Goal: Information Seeking & Learning: Learn about a topic

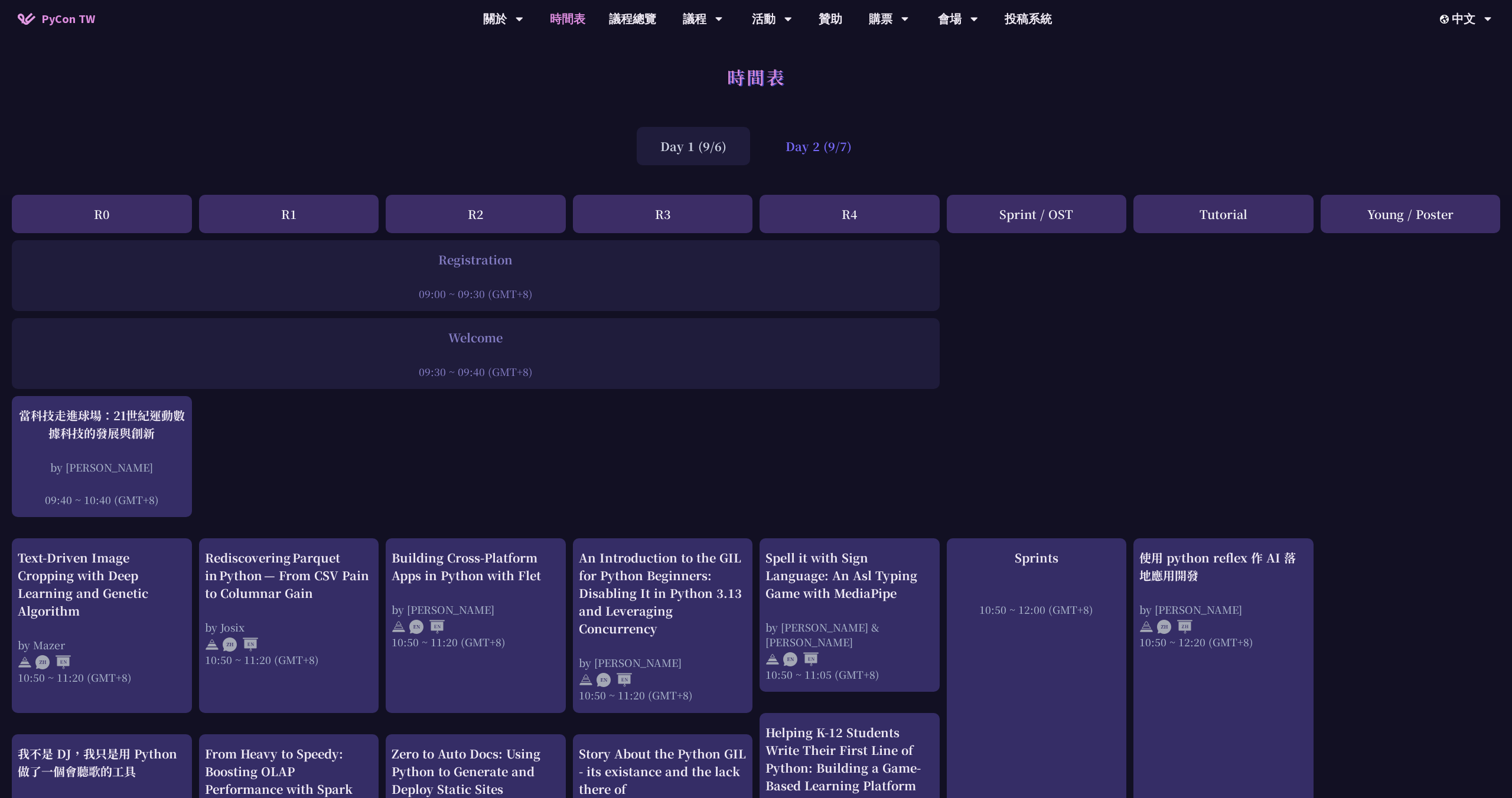
click at [798, 151] on div "Day 2 (9/7)" at bounding box center [819, 146] width 114 height 38
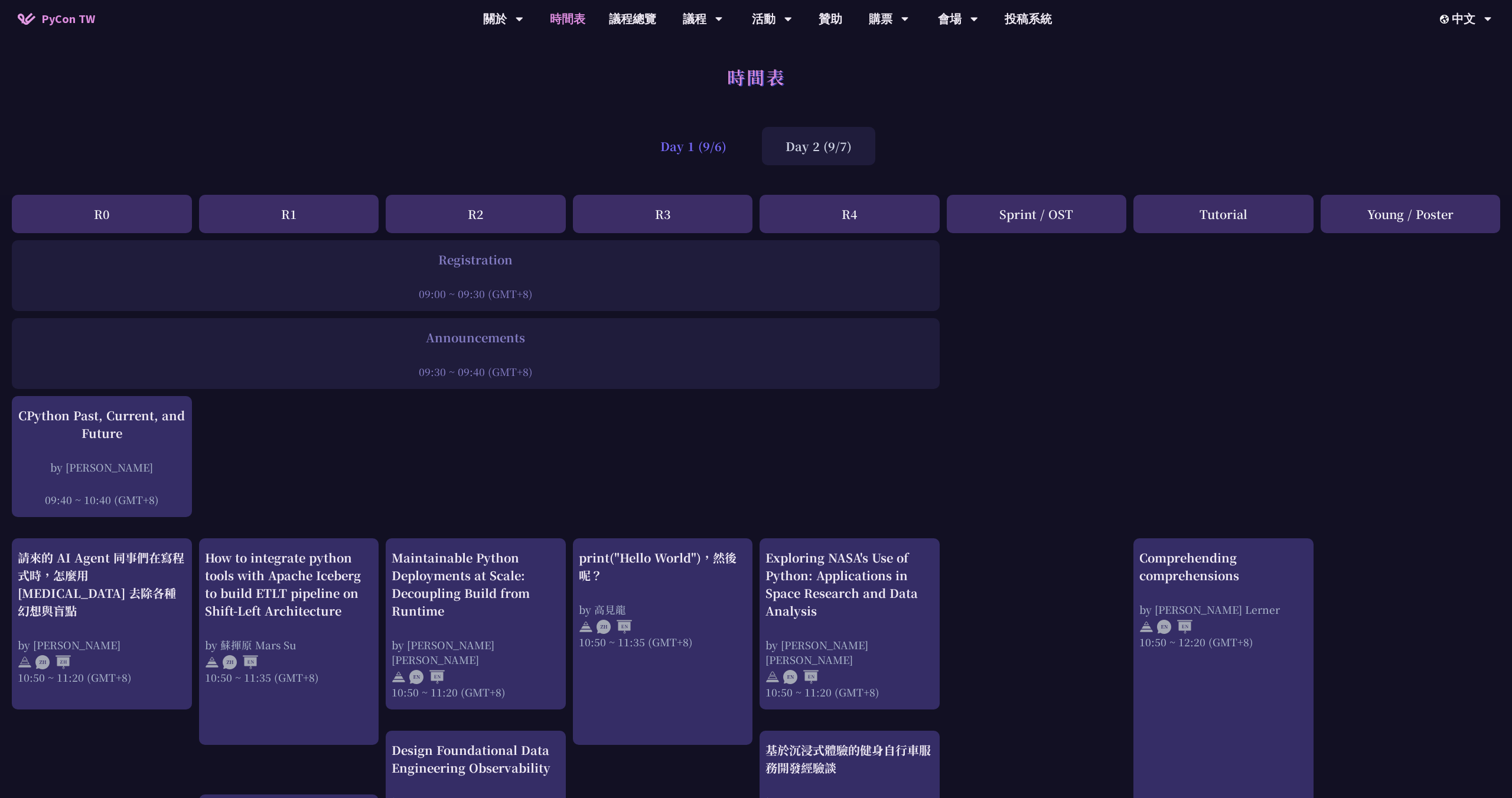
click at [678, 155] on div "Day 1 (9/6)" at bounding box center [694, 146] width 114 height 38
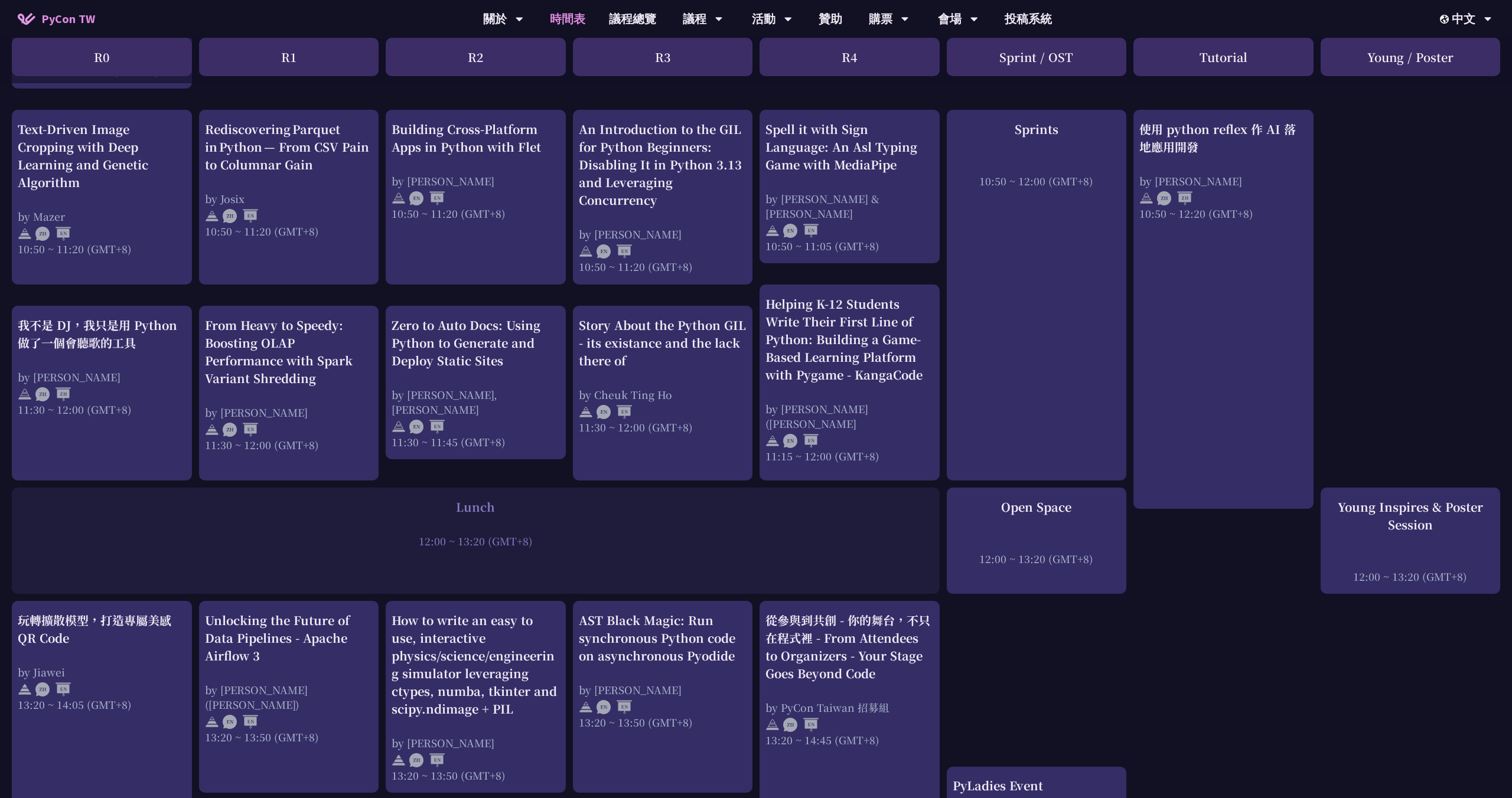
scroll to position [457, 0]
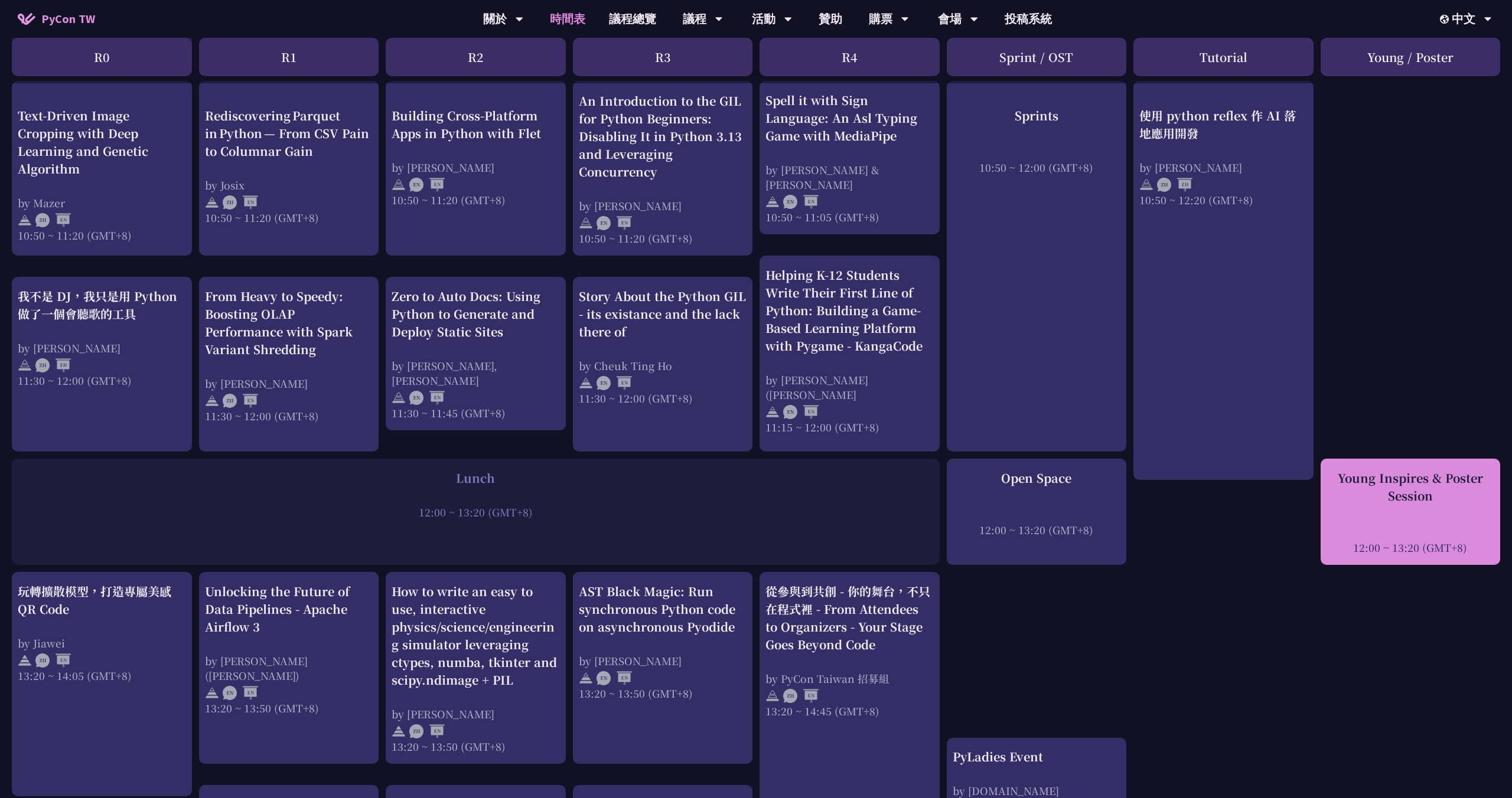
click at [1369, 522] on div at bounding box center [1411, 531] width 168 height 18
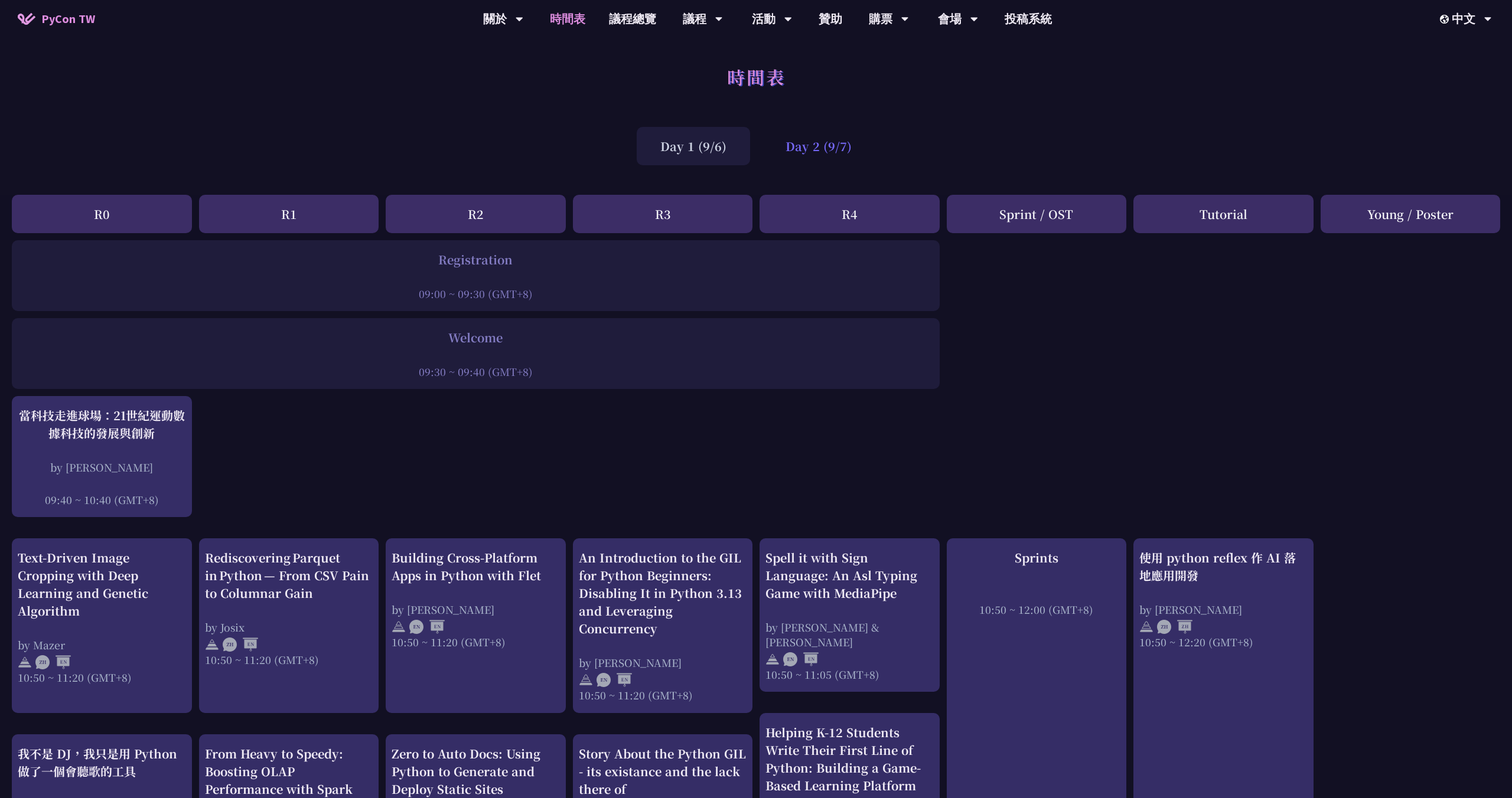
click at [833, 157] on div "Day 2 (9/7)" at bounding box center [819, 146] width 114 height 38
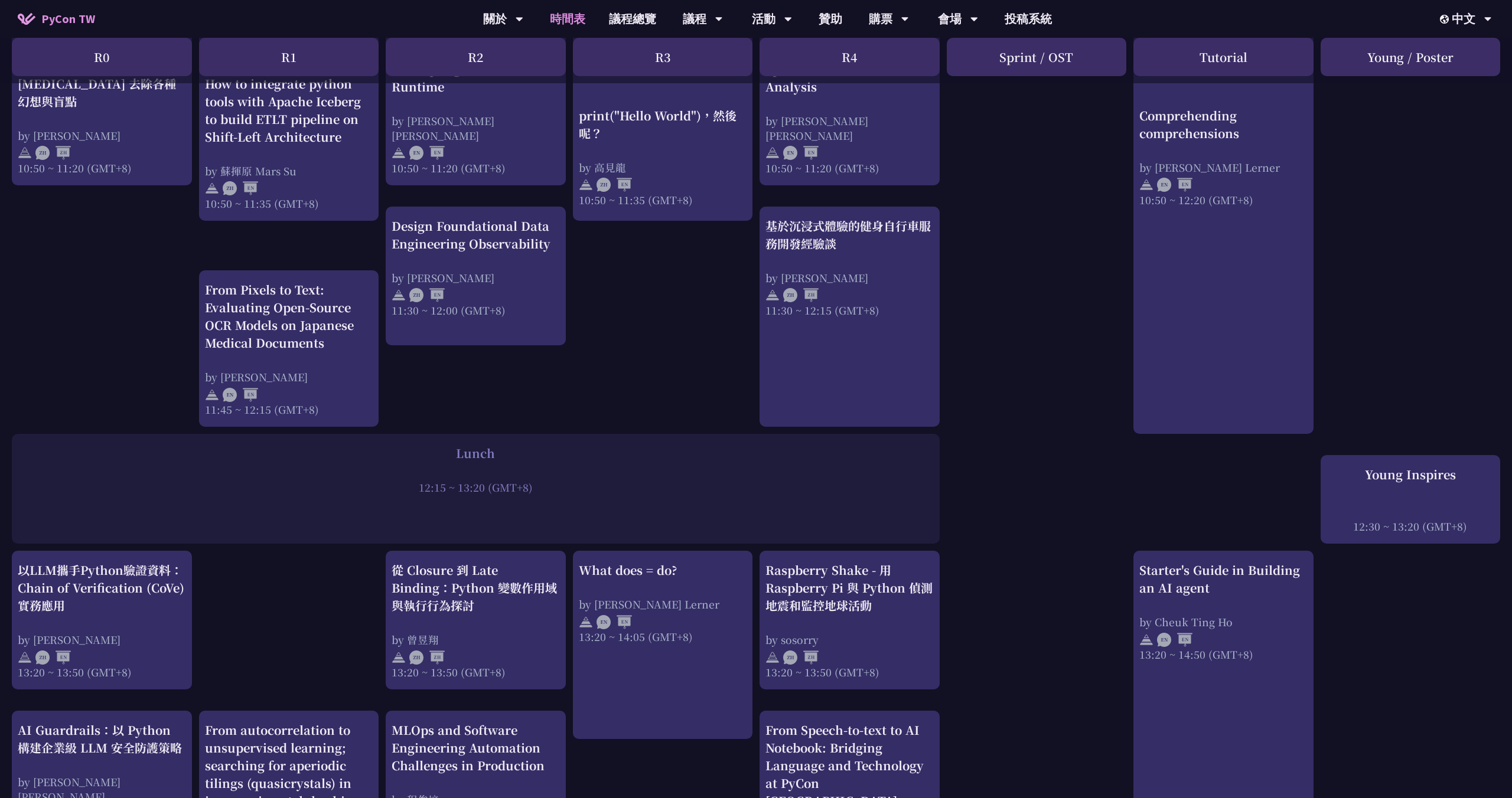
scroll to position [688, 0]
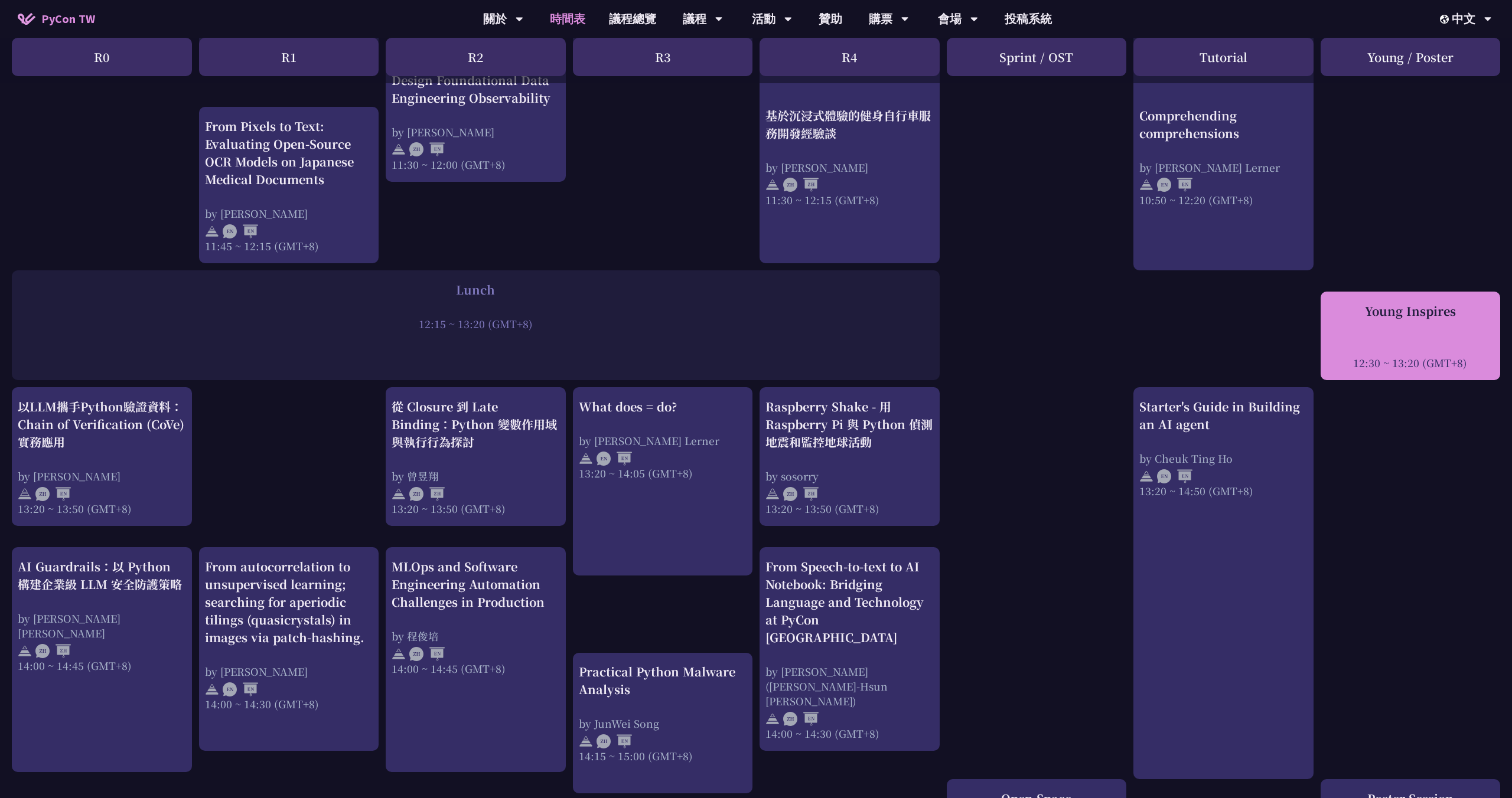
click at [1404, 337] on div at bounding box center [1411, 346] width 168 height 18
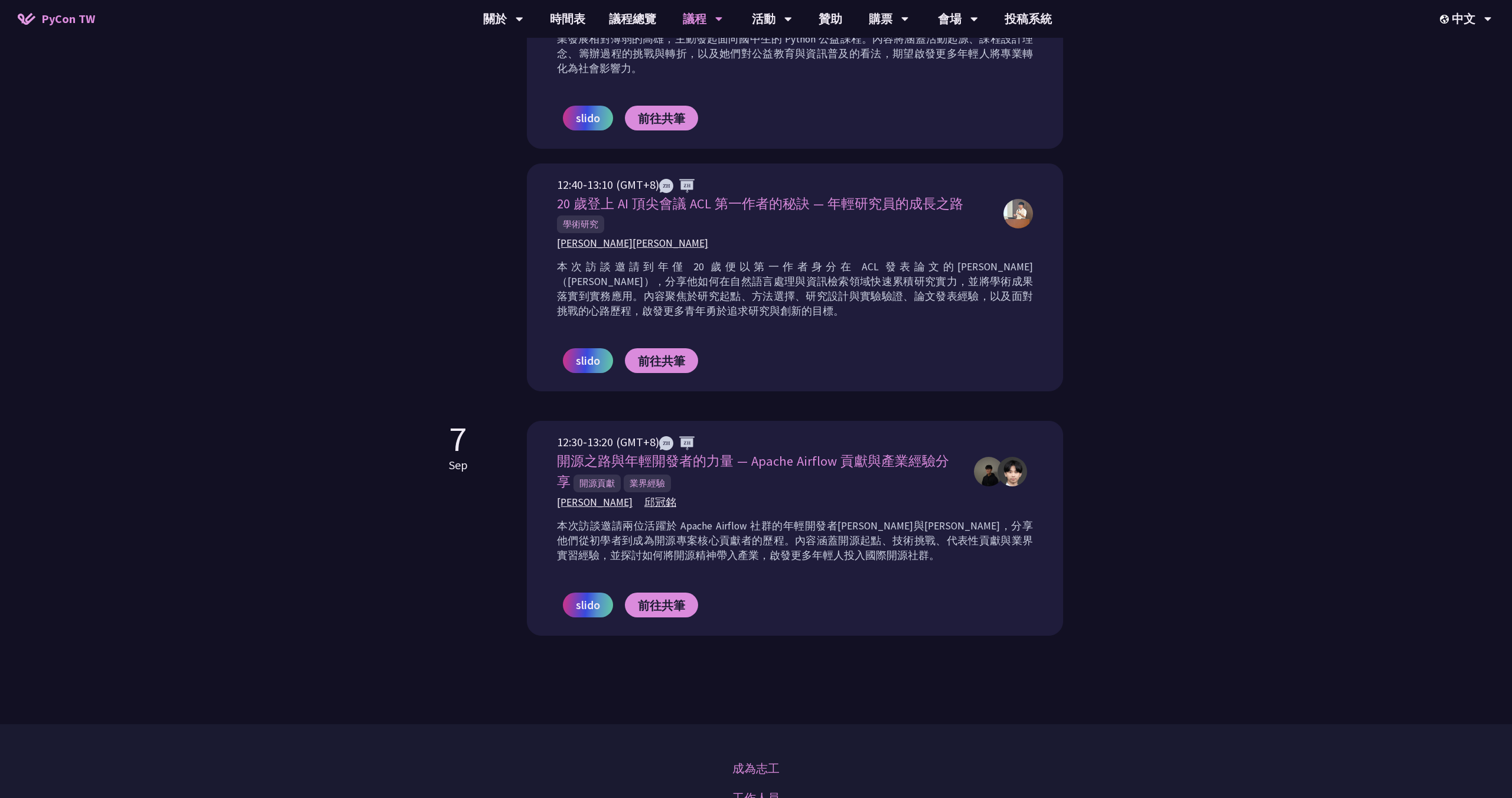
scroll to position [560, 0]
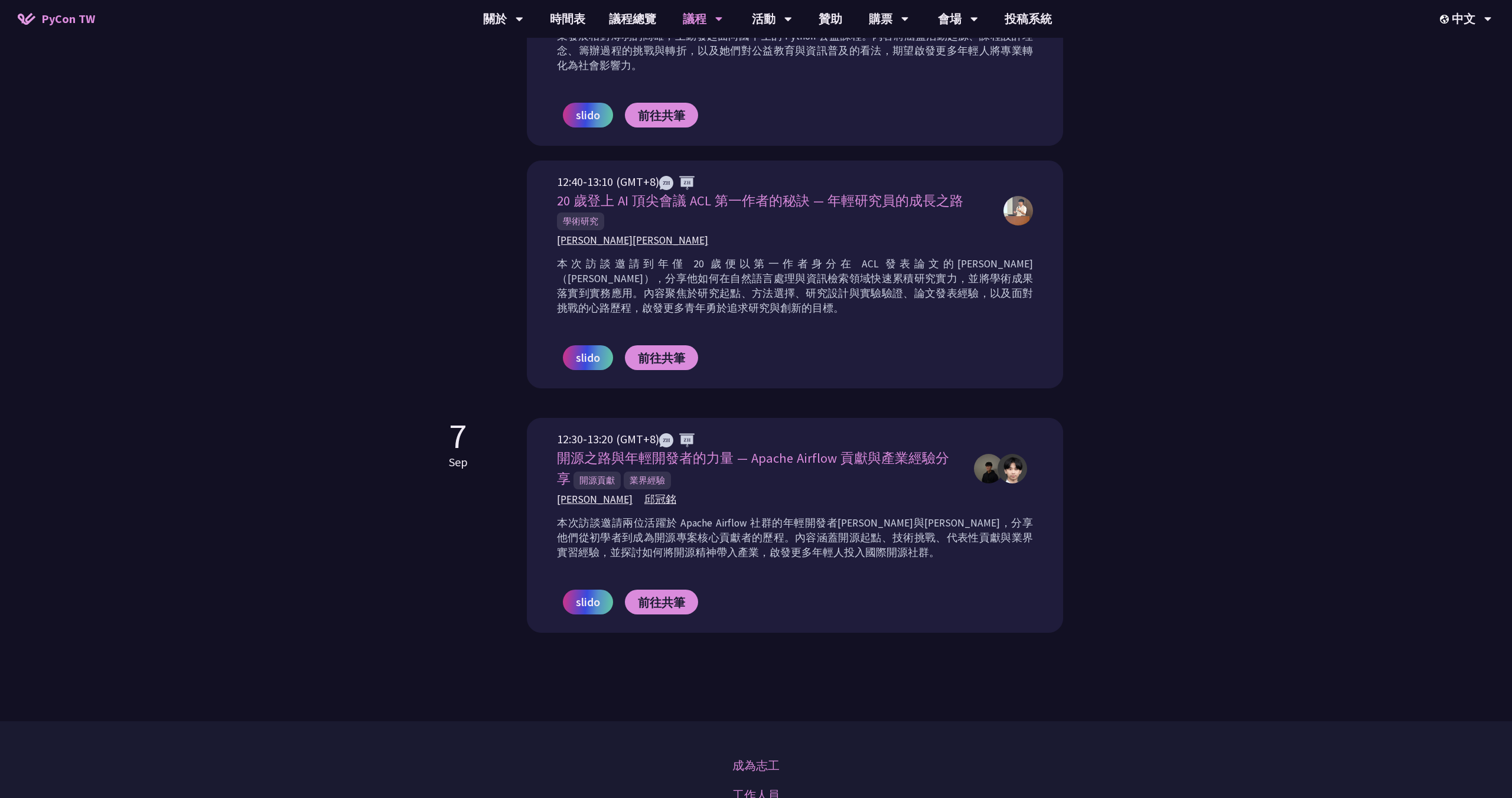
click at [1017, 469] on img at bounding box center [1012, 468] width 29 height 29
click at [651, 497] on span "邱冠銘" at bounding box center [660, 500] width 32 height 15
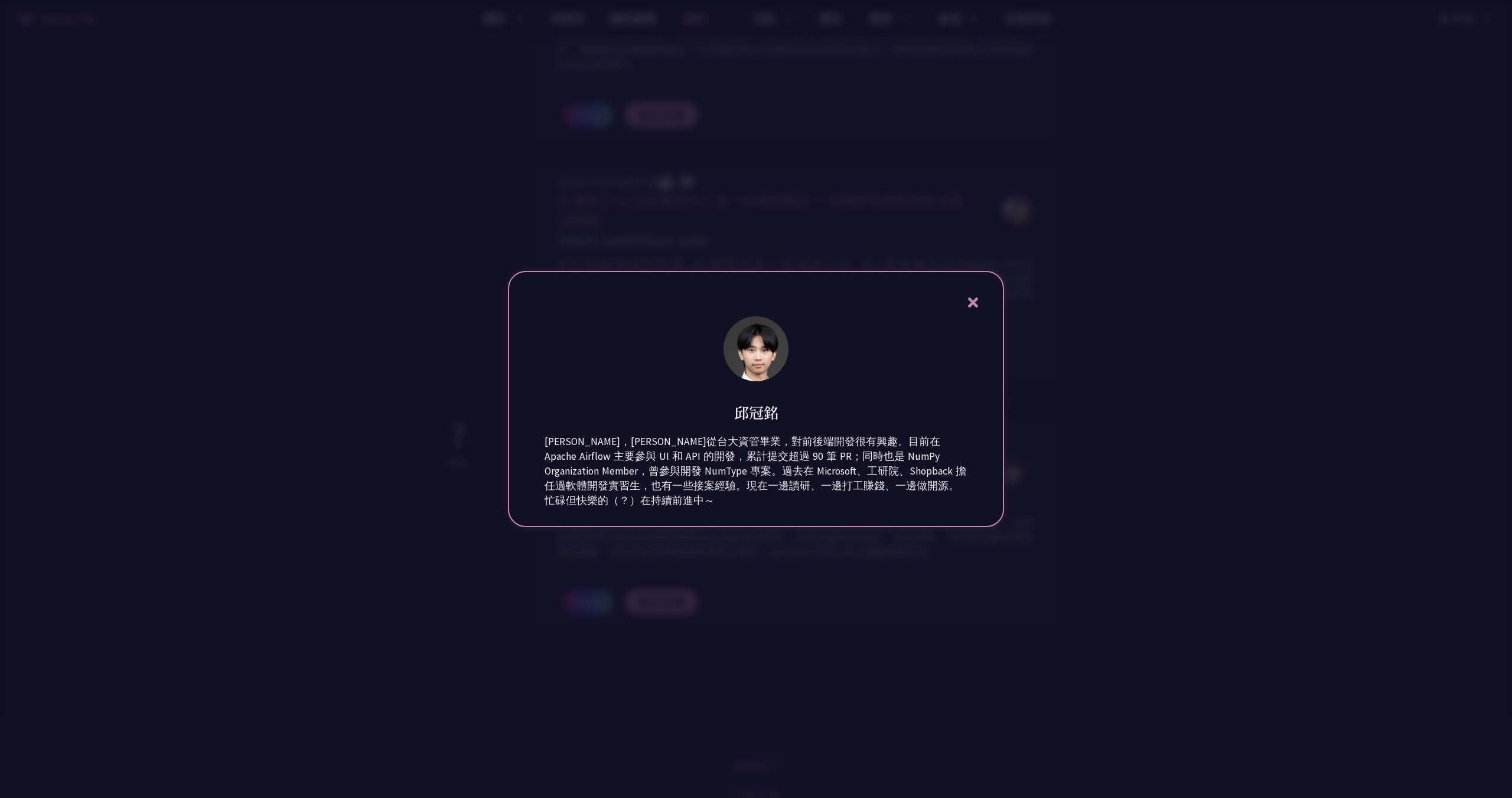
click at [972, 305] on icon at bounding box center [973, 303] width 15 height 15
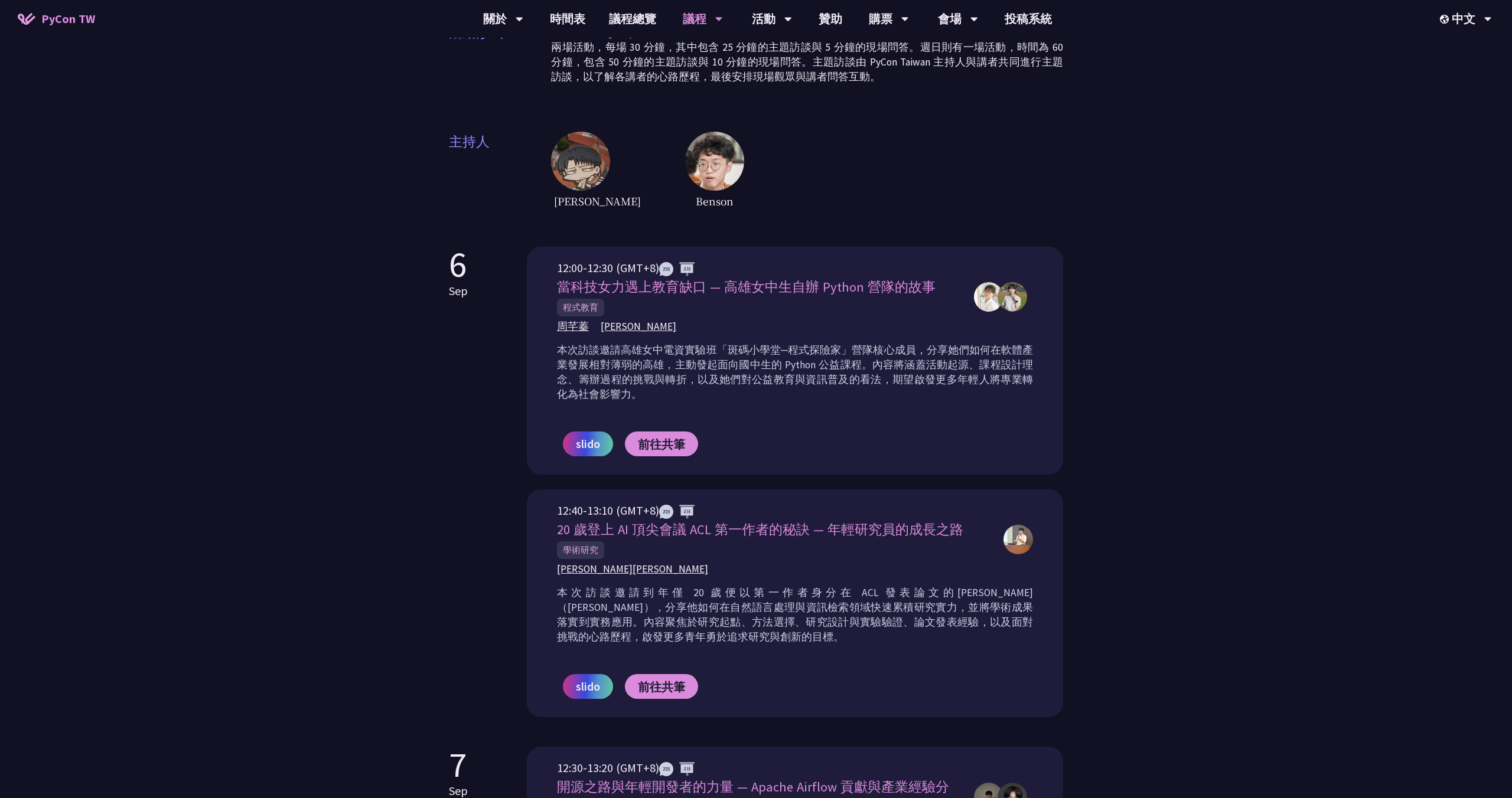
scroll to position [0, 0]
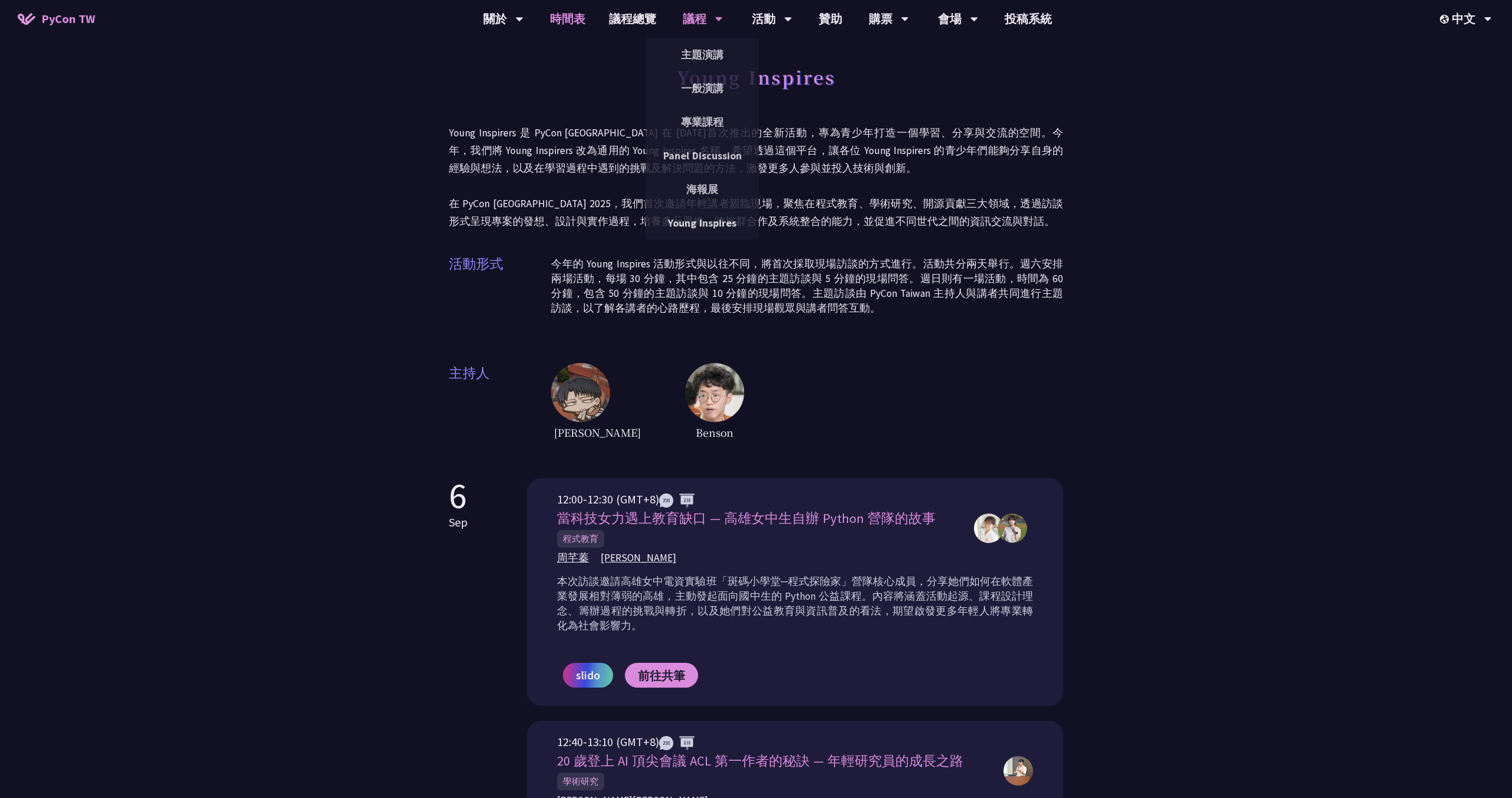
click at [554, 22] on link "時間表" at bounding box center [568, 18] width 59 height 38
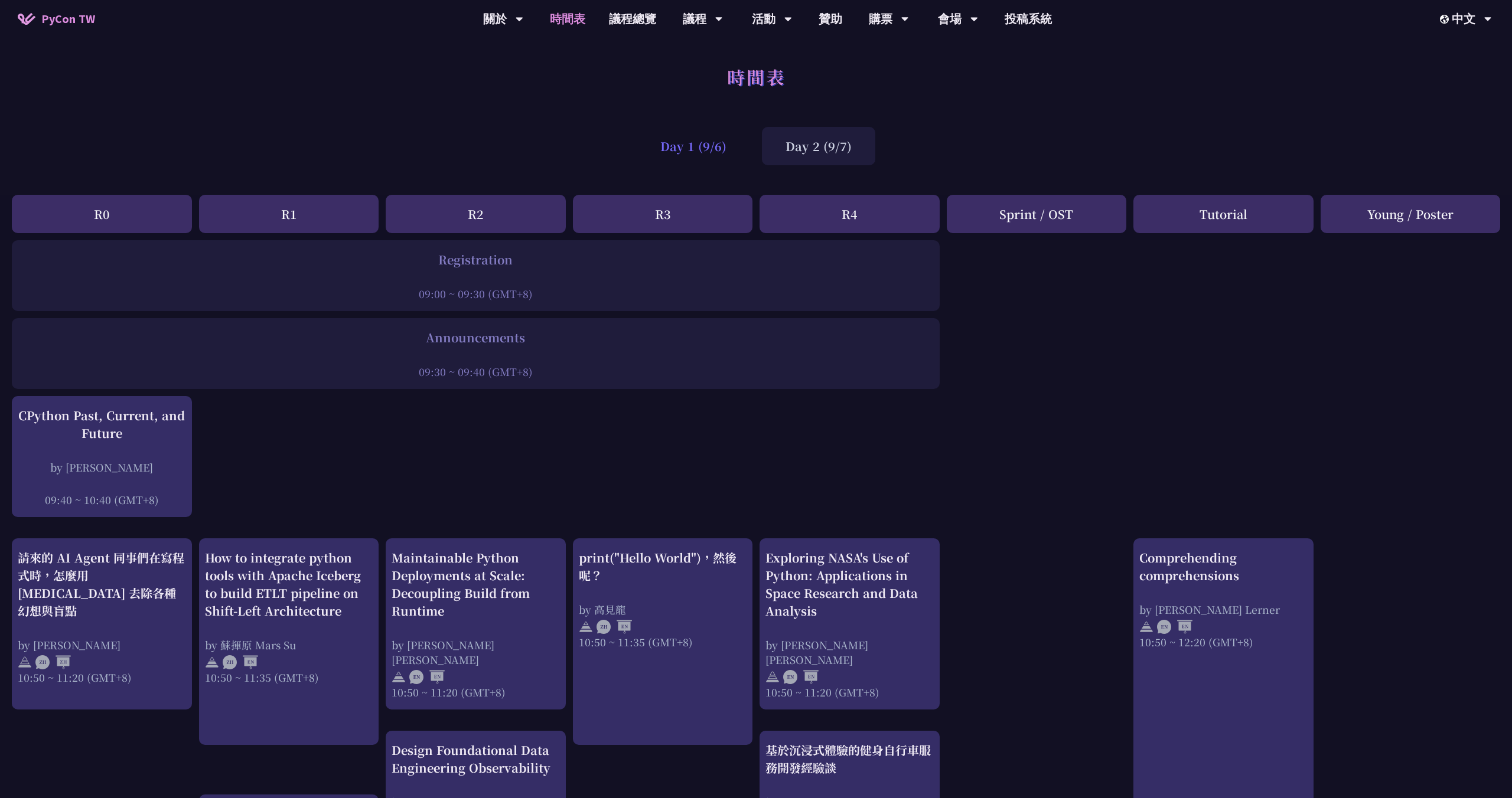
click at [692, 140] on div "Day 1 (9/6)" at bounding box center [694, 146] width 114 height 38
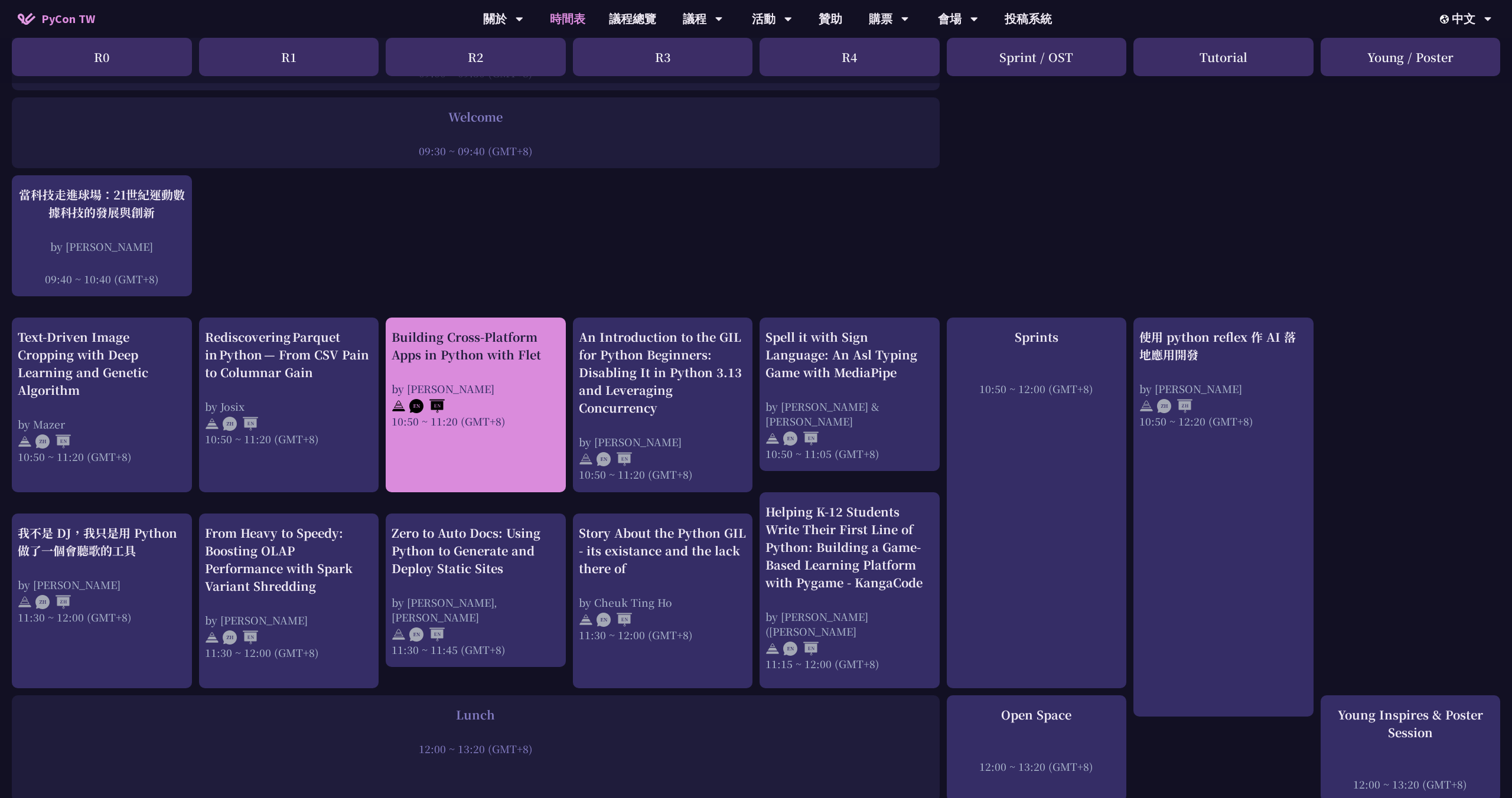
scroll to position [231, 0]
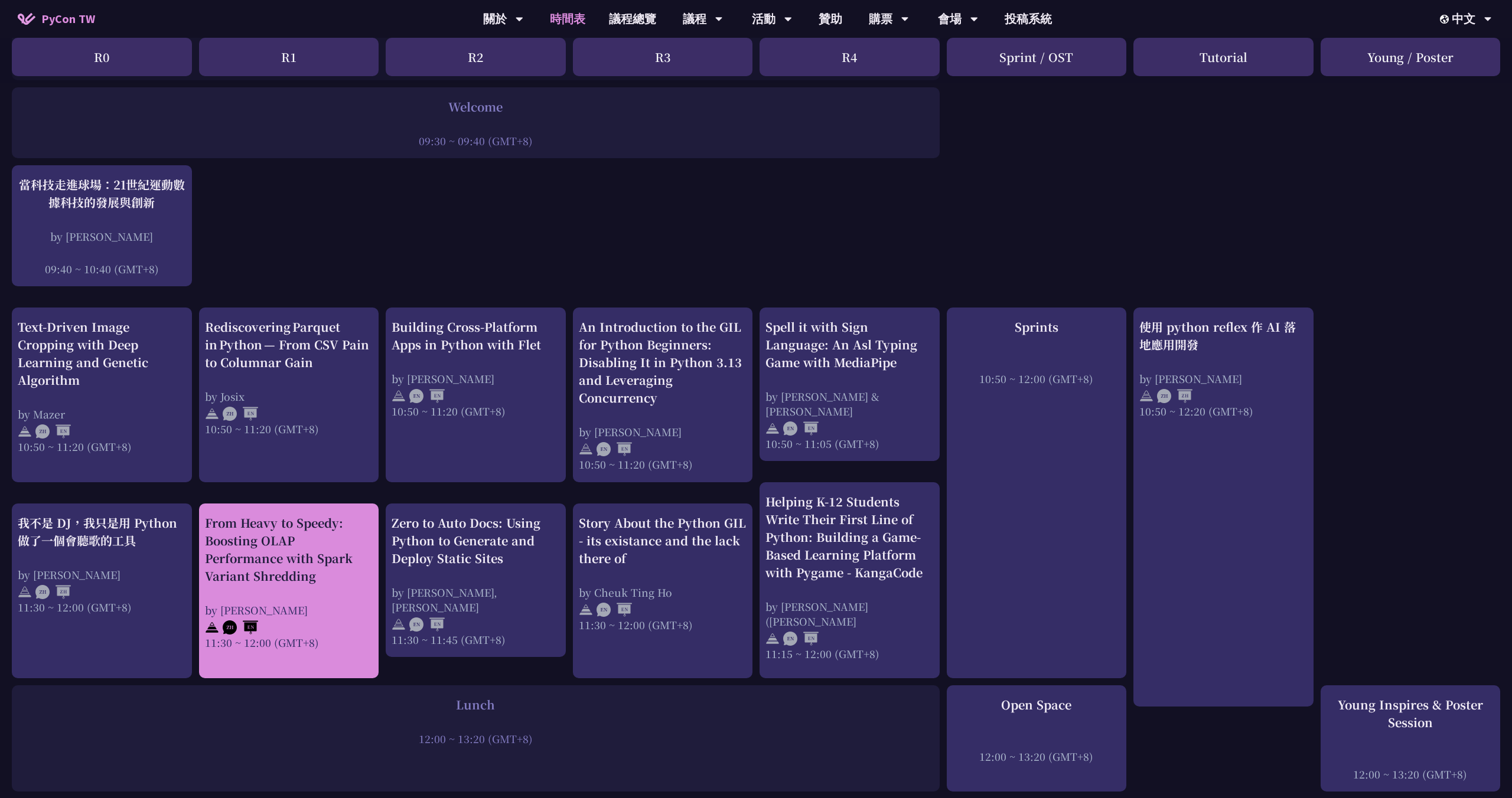
click at [310, 556] on div "From Heavy to Speedy: Boosting OLAP Performance with Spark Variant Shredding" at bounding box center [289, 549] width 168 height 70
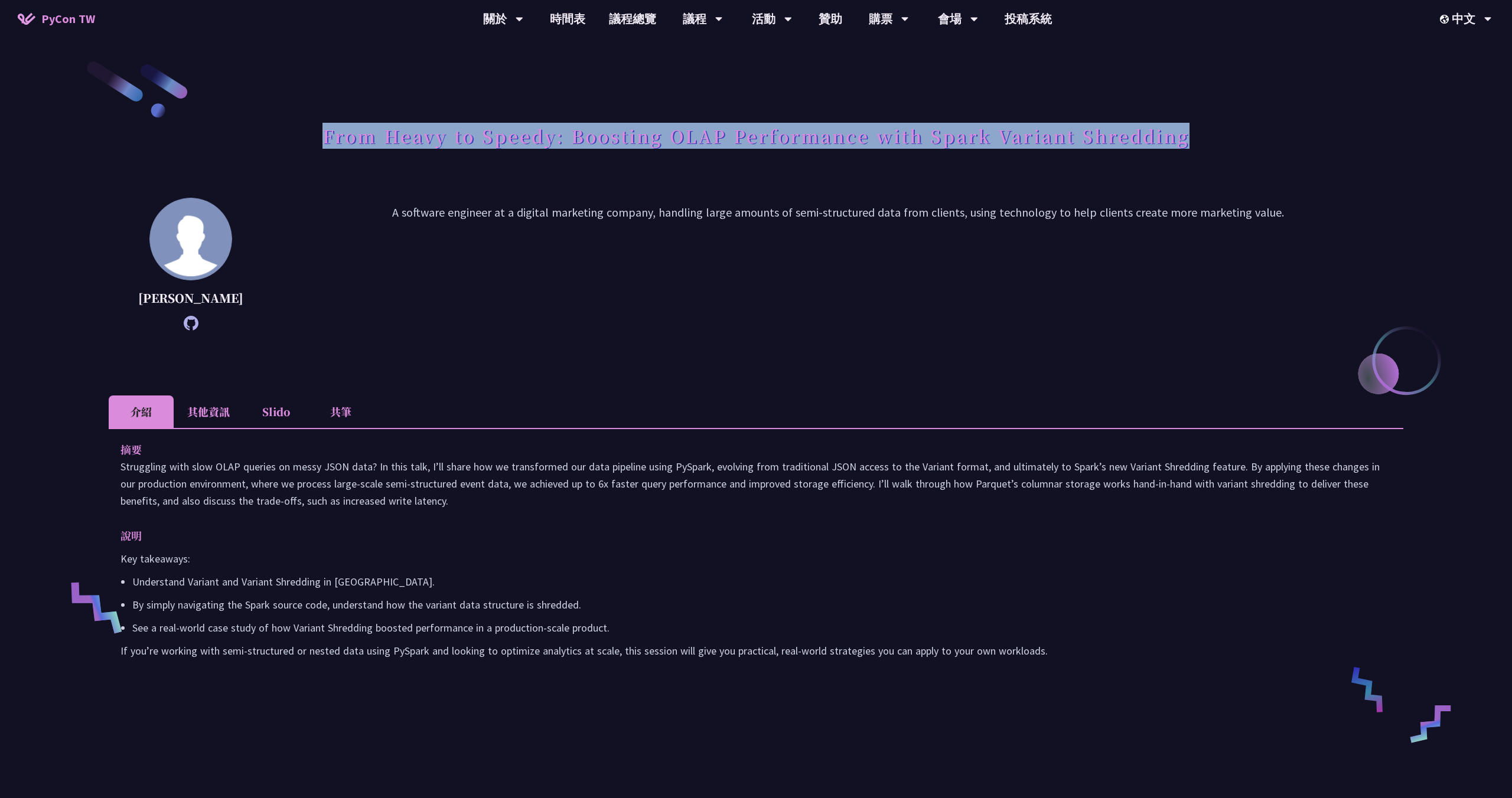
drag, startPoint x: 323, startPoint y: 138, endPoint x: 1187, endPoint y: 140, distance: 864.0
click at [1187, 140] on h1 "From Heavy to Speedy: Boosting OLAP Performance with Spark Variant Shredding" at bounding box center [756, 136] width 867 height 36
copy h1 "From Heavy to Speedy: Boosting OLAP Performance with Spark Variant Shredding"
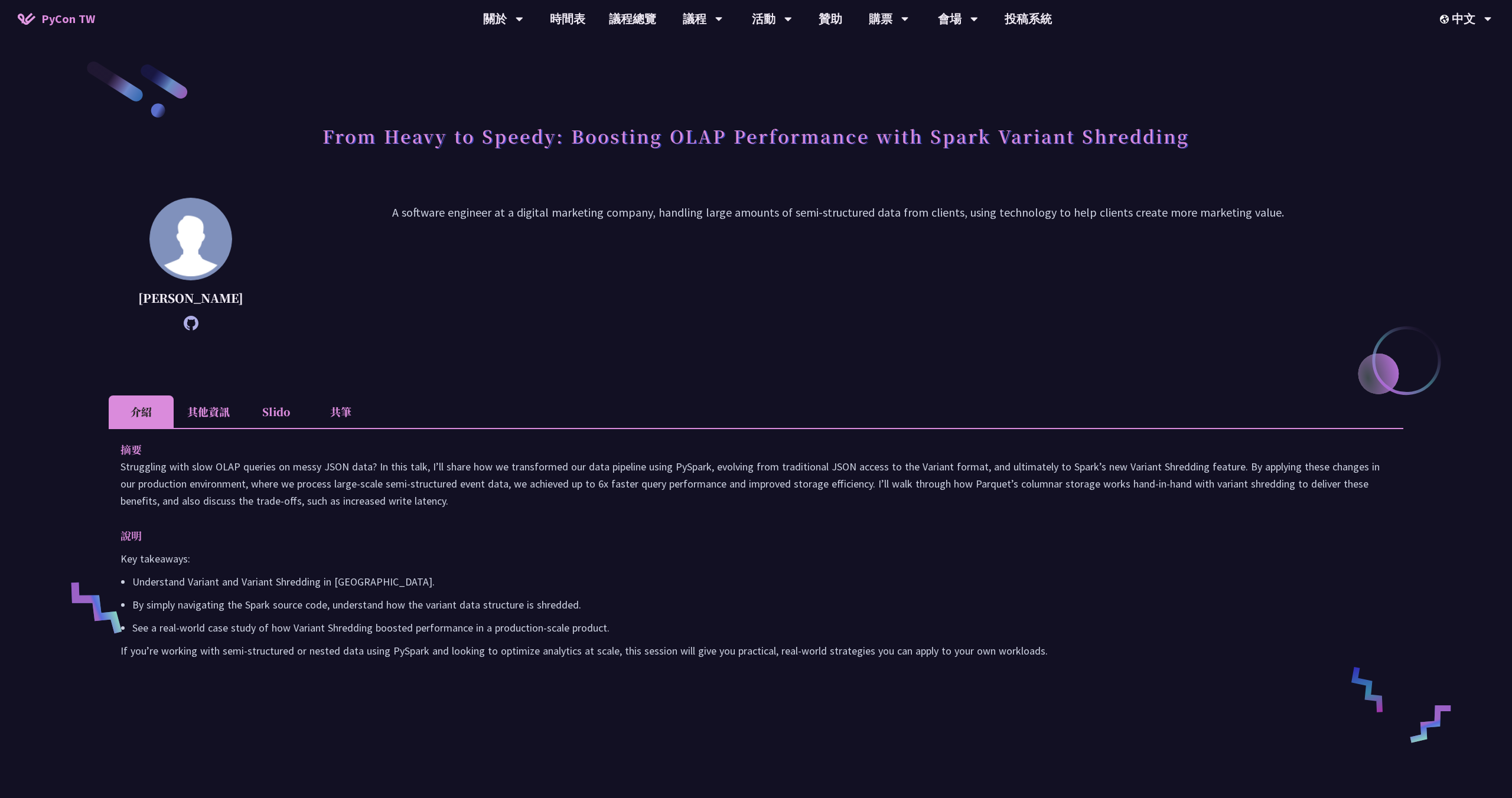
click at [408, 224] on p "A software engineer at a digital marketing company, handling large amounts of s…" at bounding box center [837, 264] width 1131 height 121
